Goal: Task Accomplishment & Management: Manage account settings

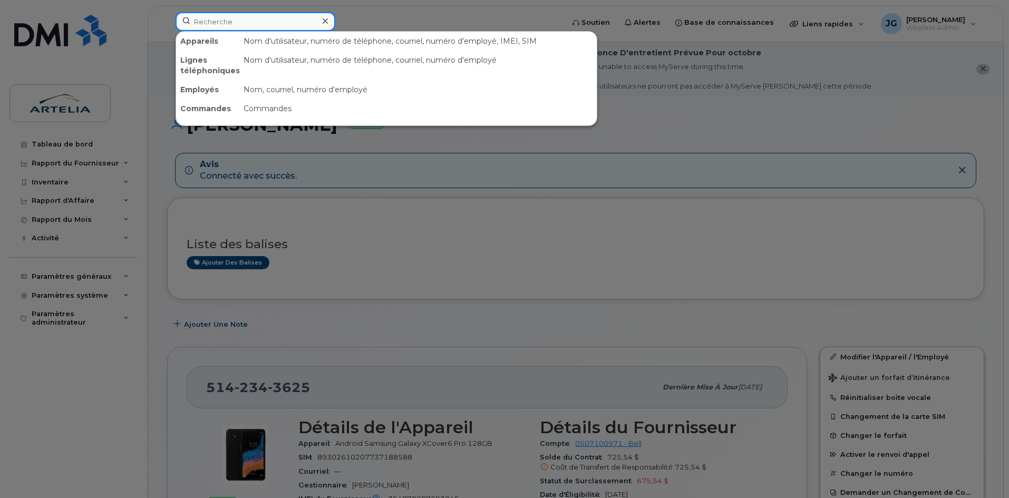
click at [273, 27] on input at bounding box center [256, 21] width 160 height 19
paste input "4183787985"
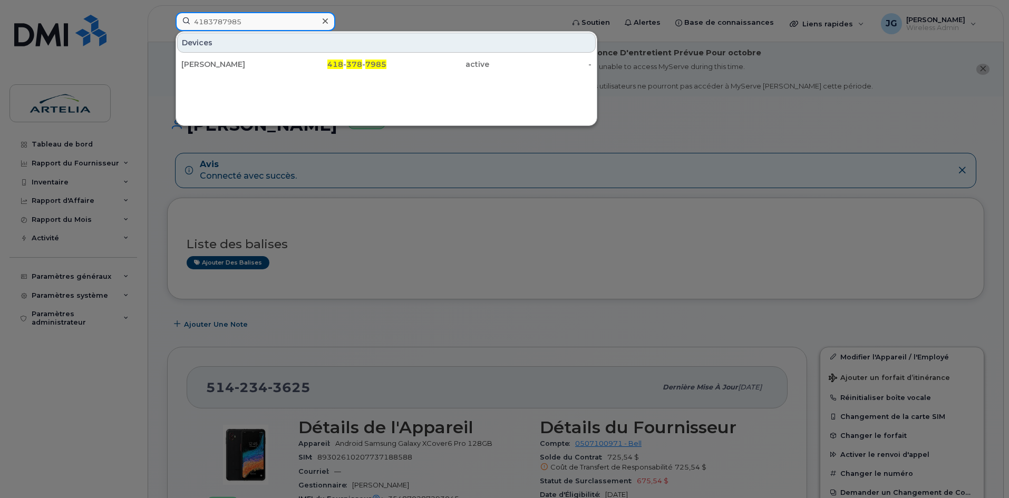
type input "4183787985"
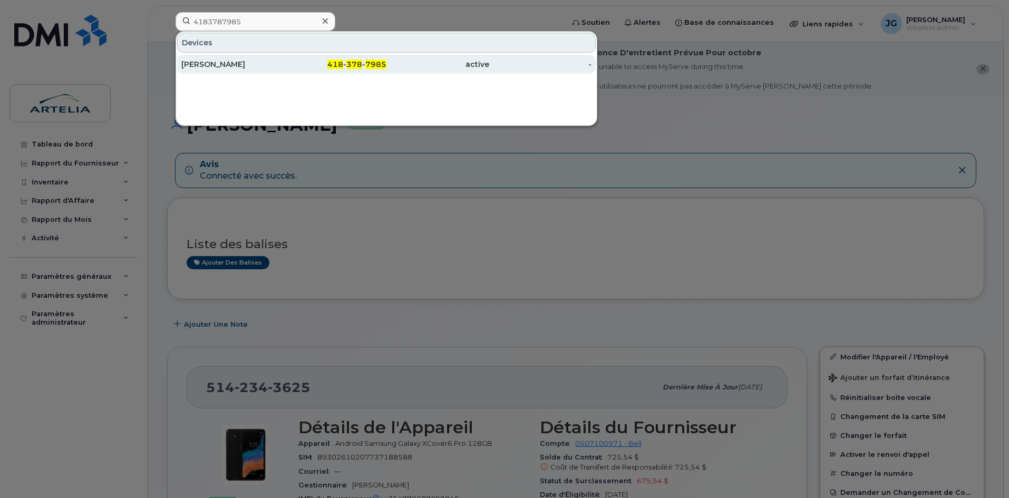
drag, startPoint x: 273, startPoint y: 30, endPoint x: 251, endPoint y: 62, distance: 38.5
click at [251, 62] on div "[PERSON_NAME]" at bounding box center [232, 64] width 103 height 11
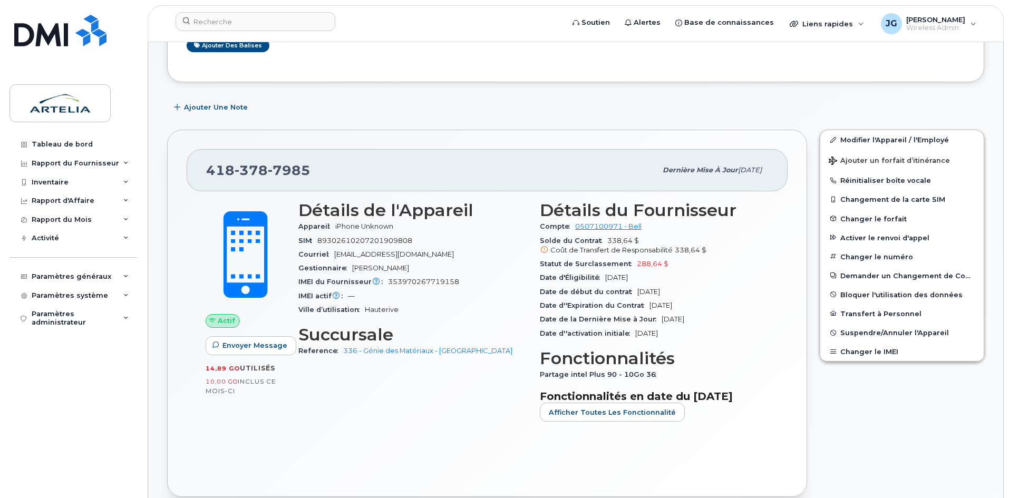
scroll to position [158, 0]
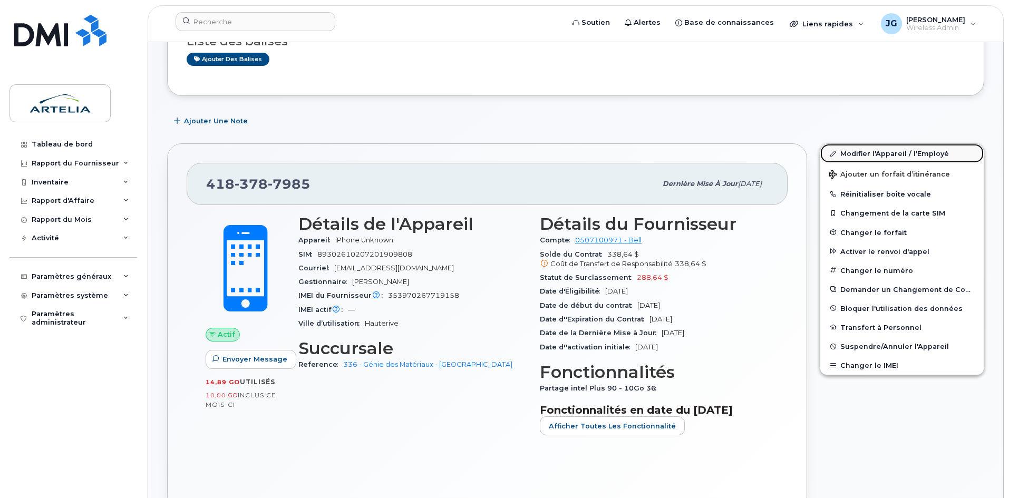
click at [846, 160] on link "Modifier l'Appareil / l'Employé" at bounding box center [901, 153] width 163 height 19
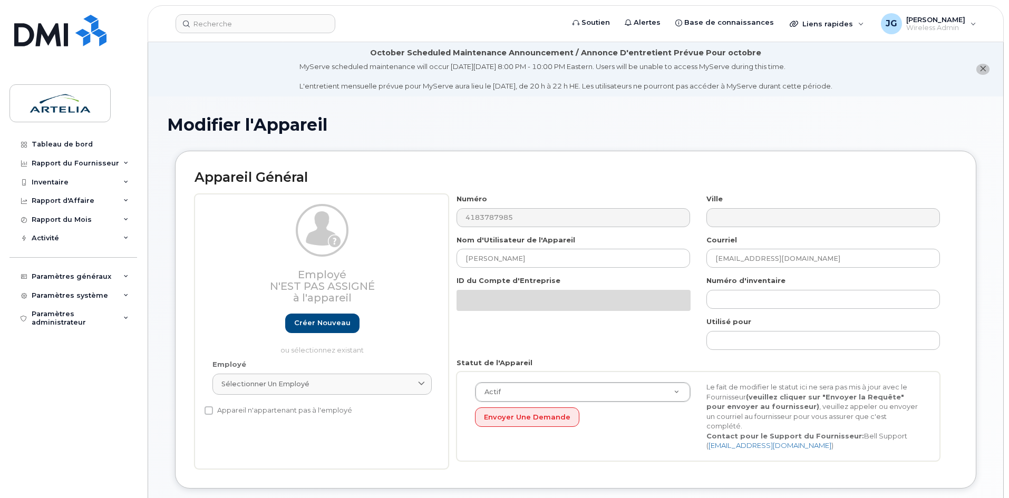
select select "29522004"
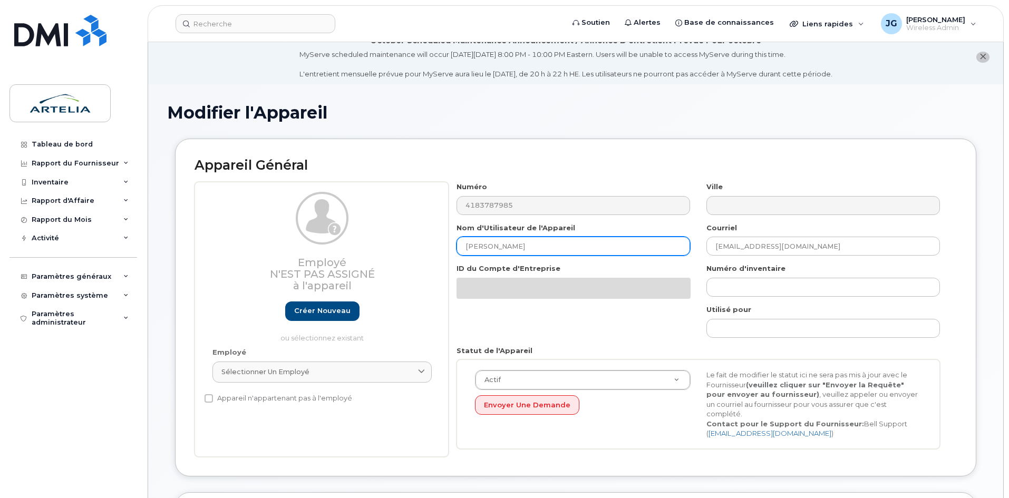
scroll to position [13, 0]
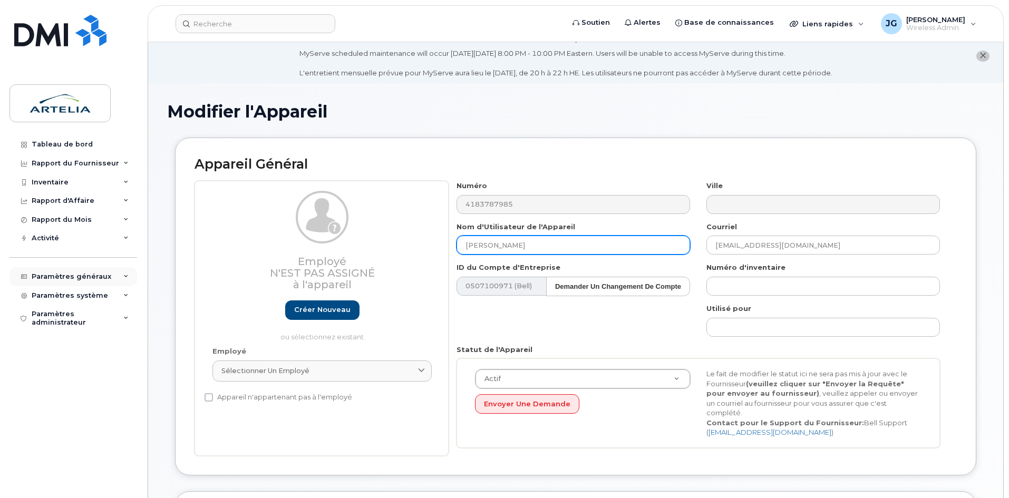
drag, startPoint x: 571, startPoint y: 243, endPoint x: 117, endPoint y: 272, distance: 455.4
click at [148, 269] on div "Soutien Alertes Base de connaissances Liens rapides Suspendre/Supprimer l’appar…" at bounding box center [576, 491] width 856 height 925
type input "Ligne SPare"
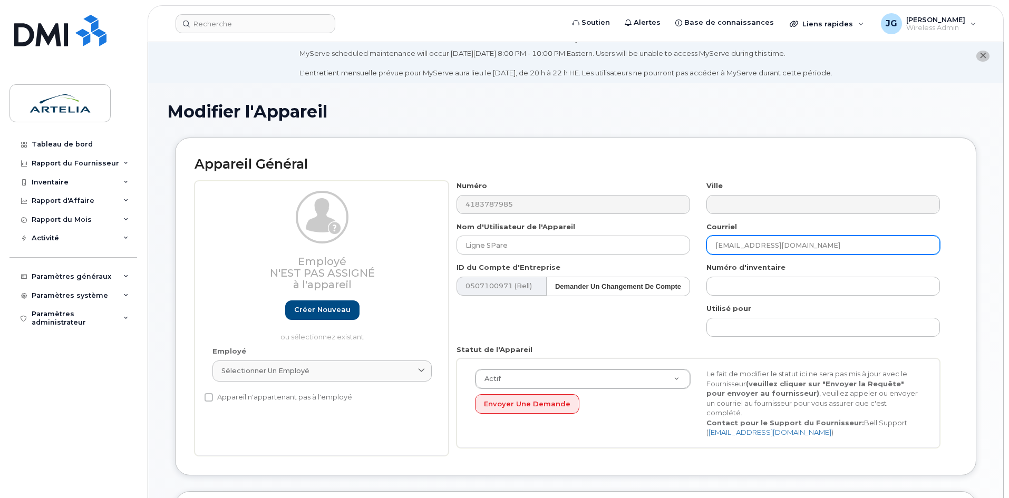
click at [505, 295] on div "Numéro 4183787985 Ville Nom d'Utilisateur de l'Appareil Ligne SPare Courriel ps…" at bounding box center [699, 318] width 500 height 275
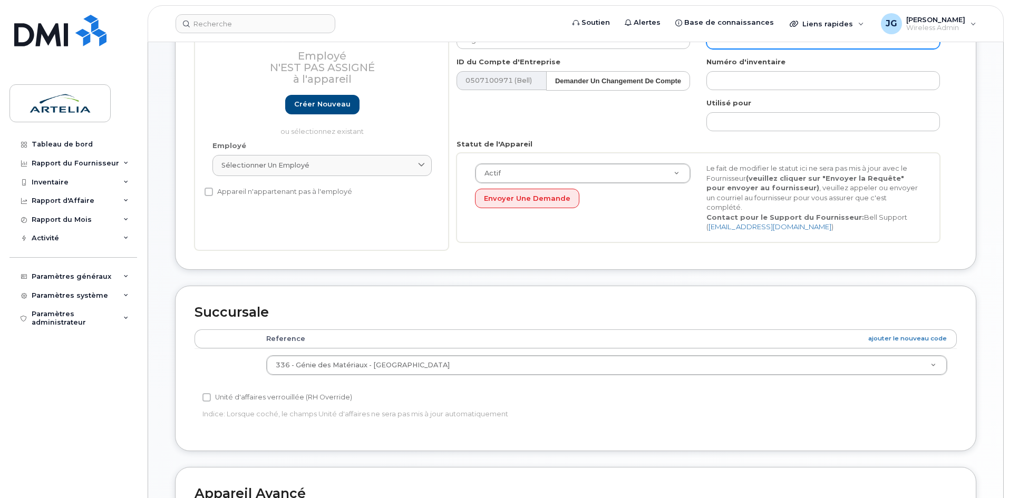
scroll to position [492, 0]
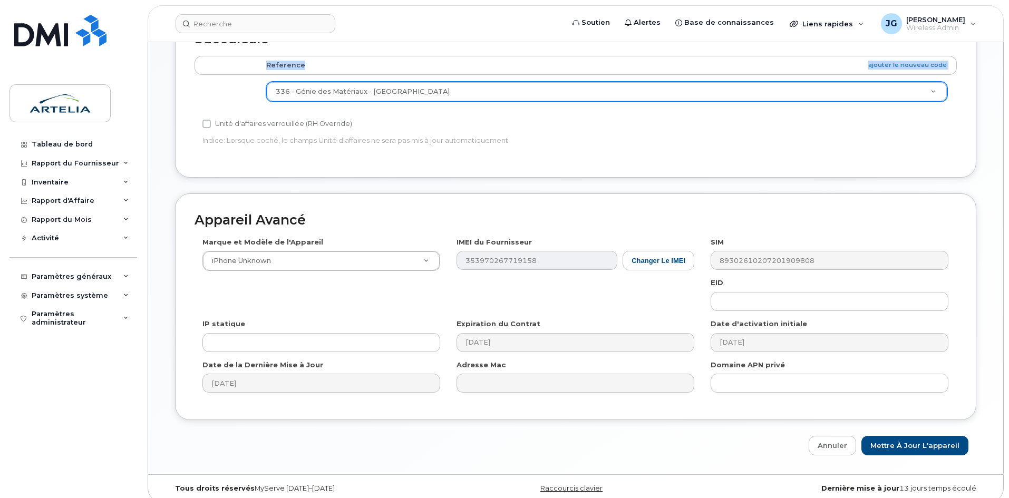
drag, startPoint x: 397, startPoint y: 99, endPoint x: 404, endPoint y: 77, distance: 22.8
click at [403, 80] on div "Reference ajouter le nouveau code 336 - Génie des Matériaux - Baie-Comeau 0 015…" at bounding box center [576, 87] width 762 height 62
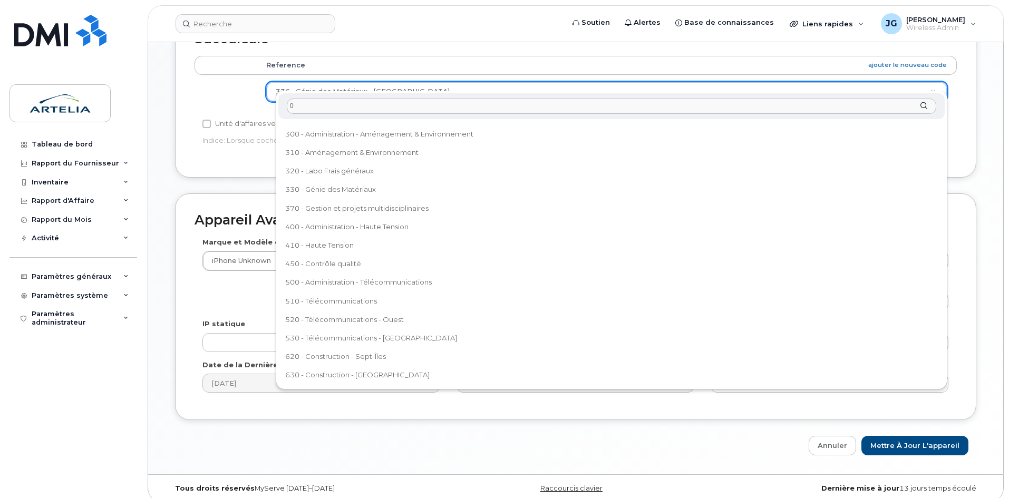
scroll to position [0, 0]
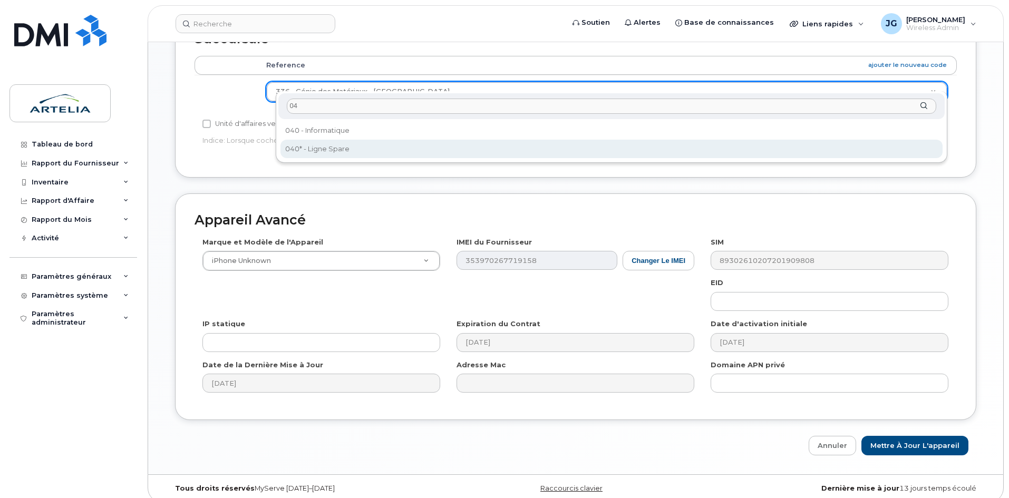
type input "04"
select select "29521960"
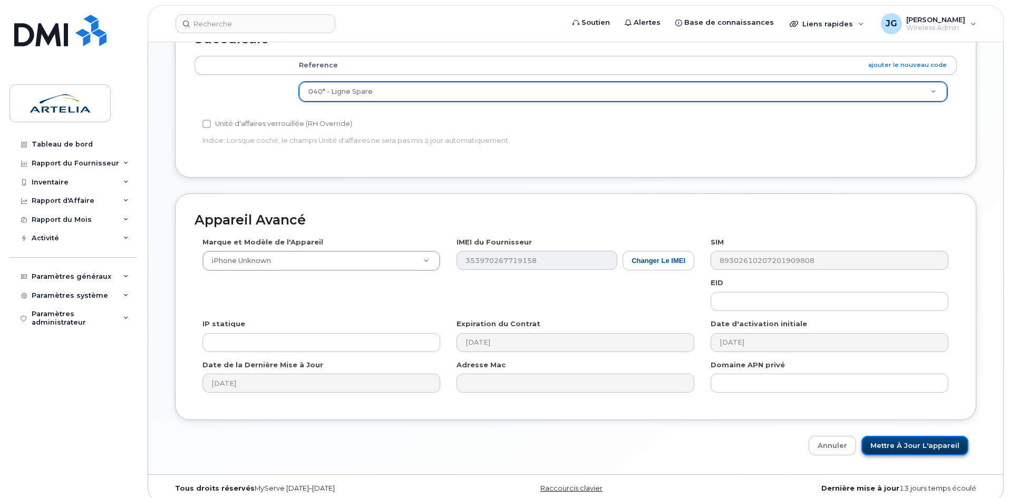
click at [910, 436] on input "Mettre à jour l'appareil" at bounding box center [914, 446] width 107 height 20
type input "Sauvegarde..."
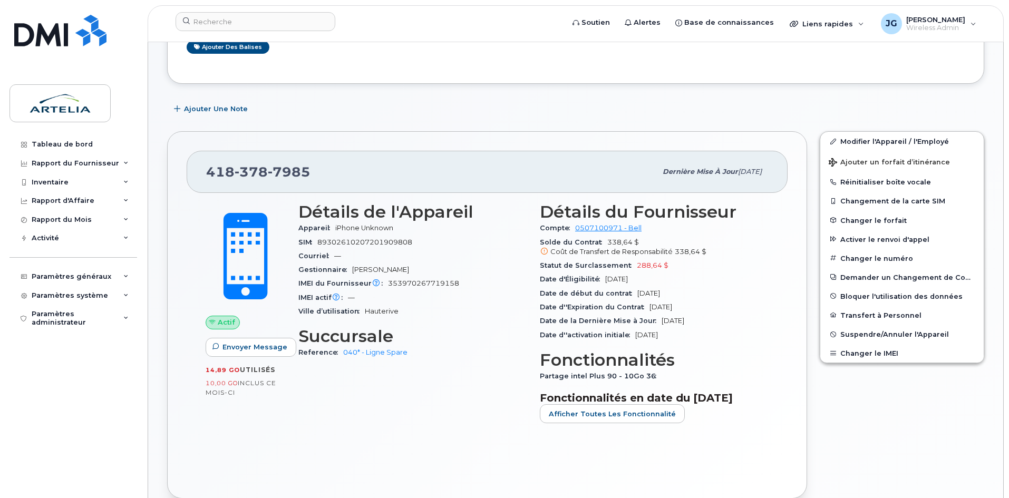
scroll to position [171, 0]
click at [848, 329] on span "Suspendre/Annuler l'Appareil" at bounding box center [894, 333] width 109 height 8
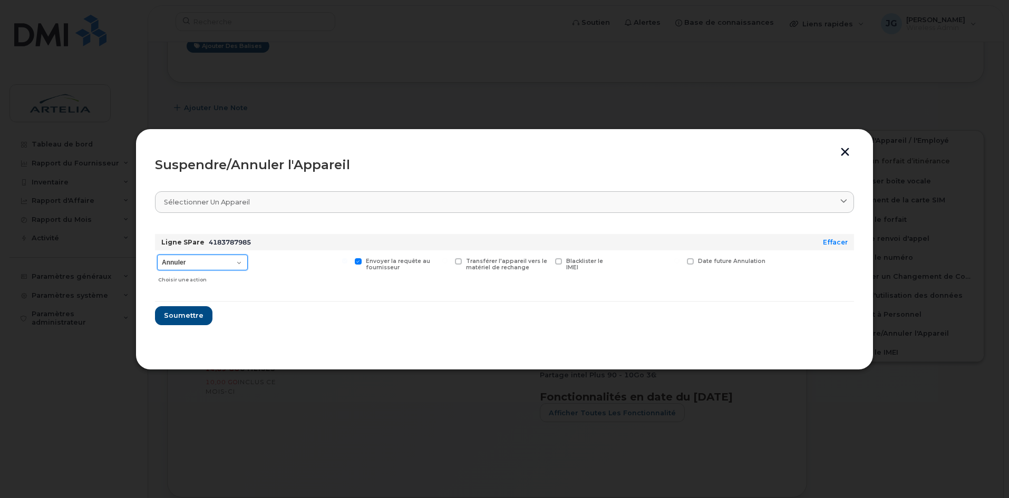
click at [191, 265] on select "Annuler Suspendre - Prolonger la suspension Suspendre - Tarif réduit Suspendre …" at bounding box center [202, 263] width 91 height 16
select select "[object Object]"
click at [157, 255] on select "Annuler Suspendre - Prolonger la suspension Suspendre - Tarif réduit Suspendre …" at bounding box center [202, 263] width 91 height 16
click at [191, 317] on span "Soumettre" at bounding box center [183, 316] width 40 height 10
